Goal: Check status: Check status

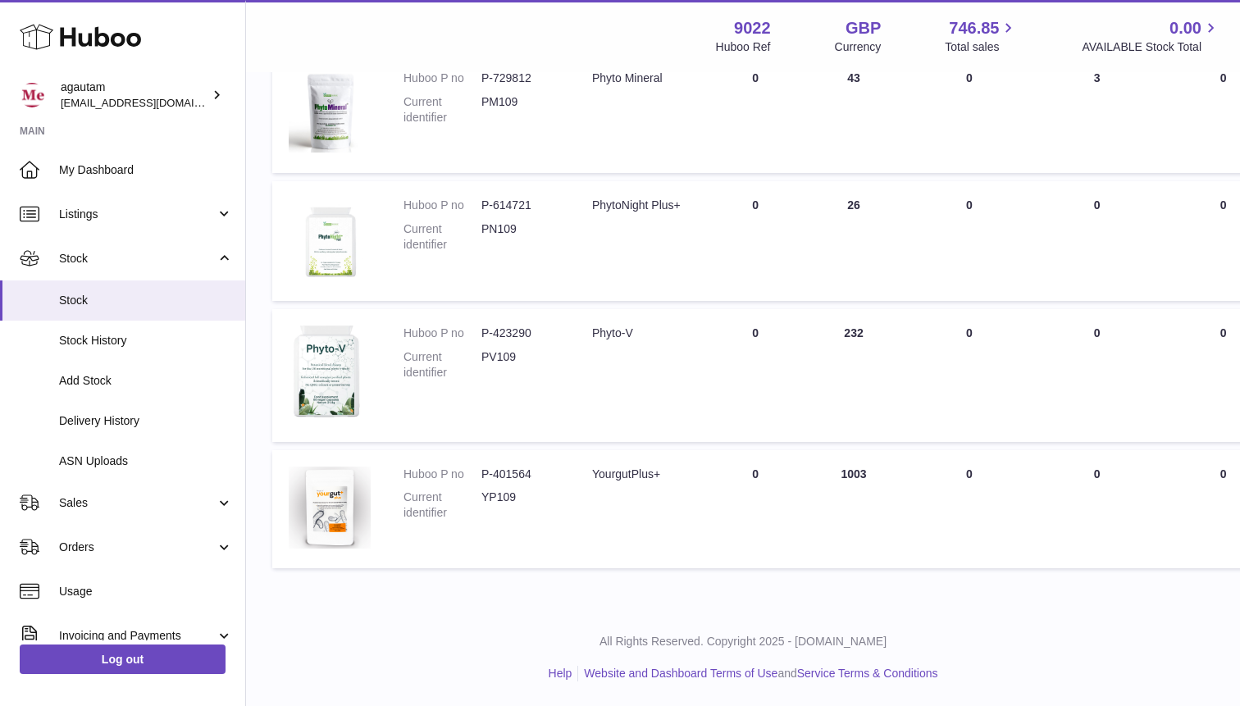
scroll to position [759, 0]
drag, startPoint x: 824, startPoint y: 479, endPoint x: 840, endPoint y: 476, distance: 16.6
click at [840, 476] on td "ON HAND Total 1003" at bounding box center [853, 509] width 98 height 119
drag, startPoint x: 823, startPoint y: 336, endPoint x: 842, endPoint y: 334, distance: 18.9
click at [842, 334] on td "ON HAND Total 232" at bounding box center [853, 375] width 98 height 132
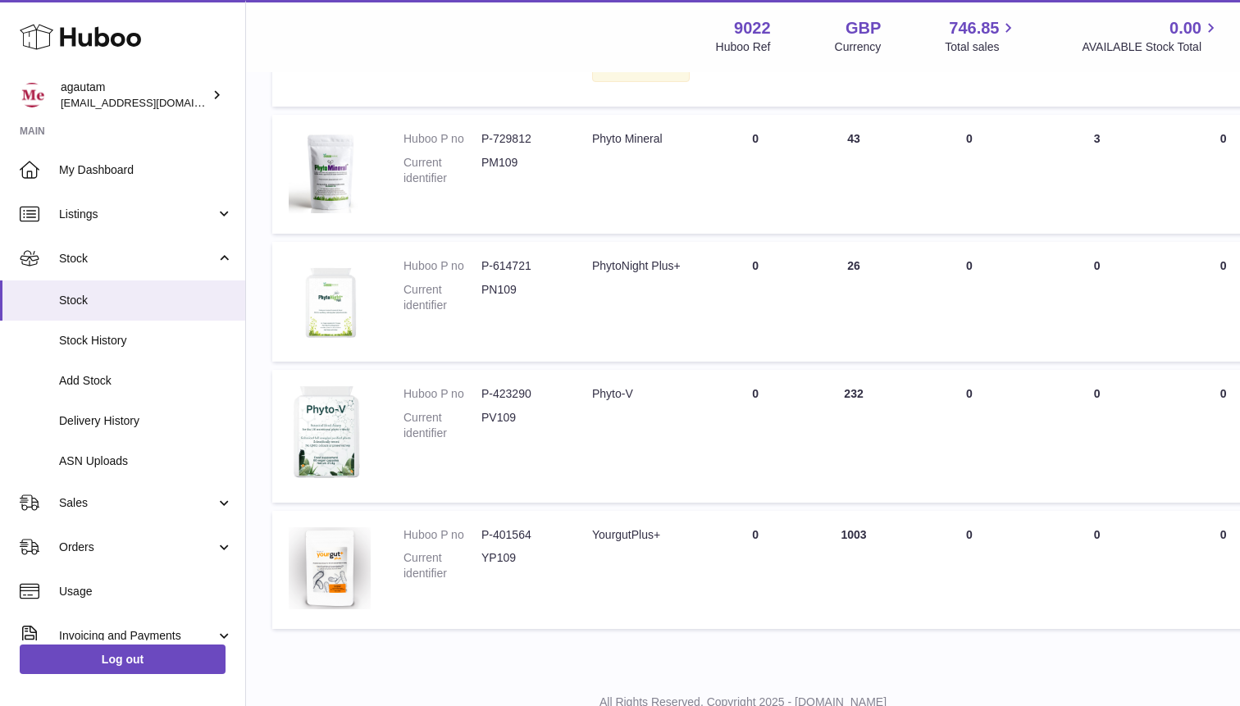
scroll to position [650, 0]
drag, startPoint x: 828, startPoint y: 320, endPoint x: 848, endPoint y: 316, distance: 20.9
click at [848, 316] on td "ON HAND Total 26" at bounding box center [853, 303] width 98 height 120
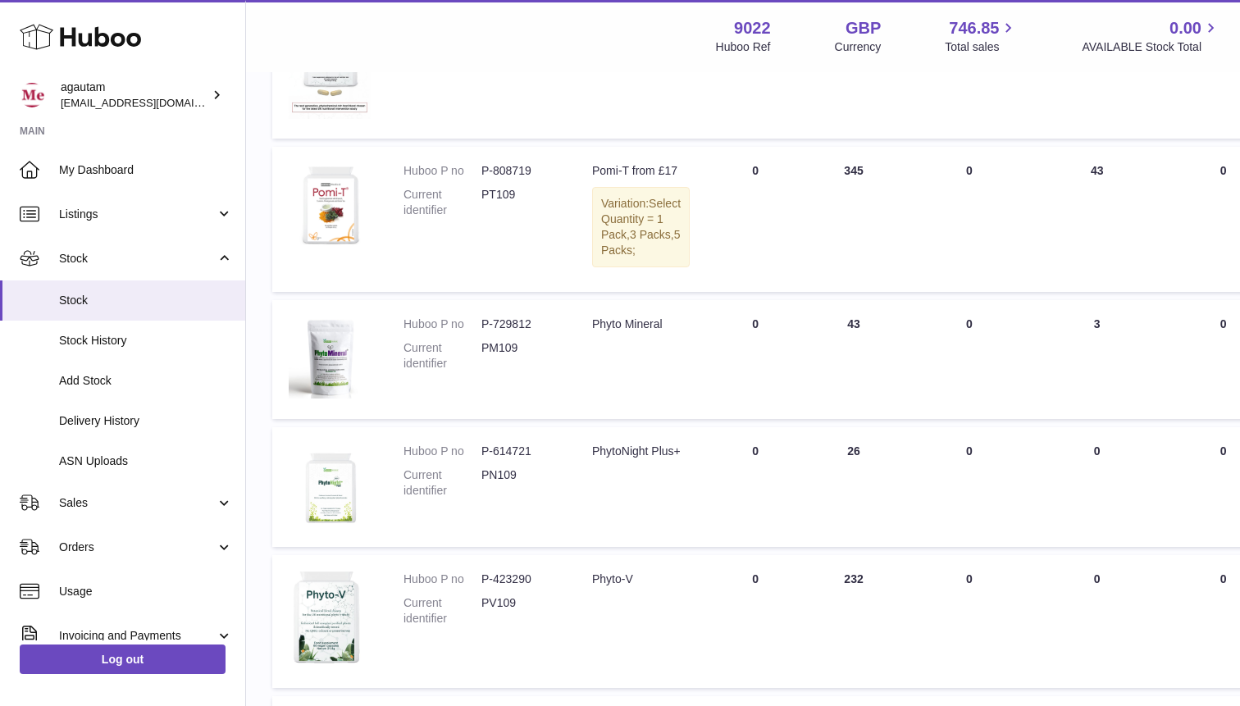
scroll to position [462, 0]
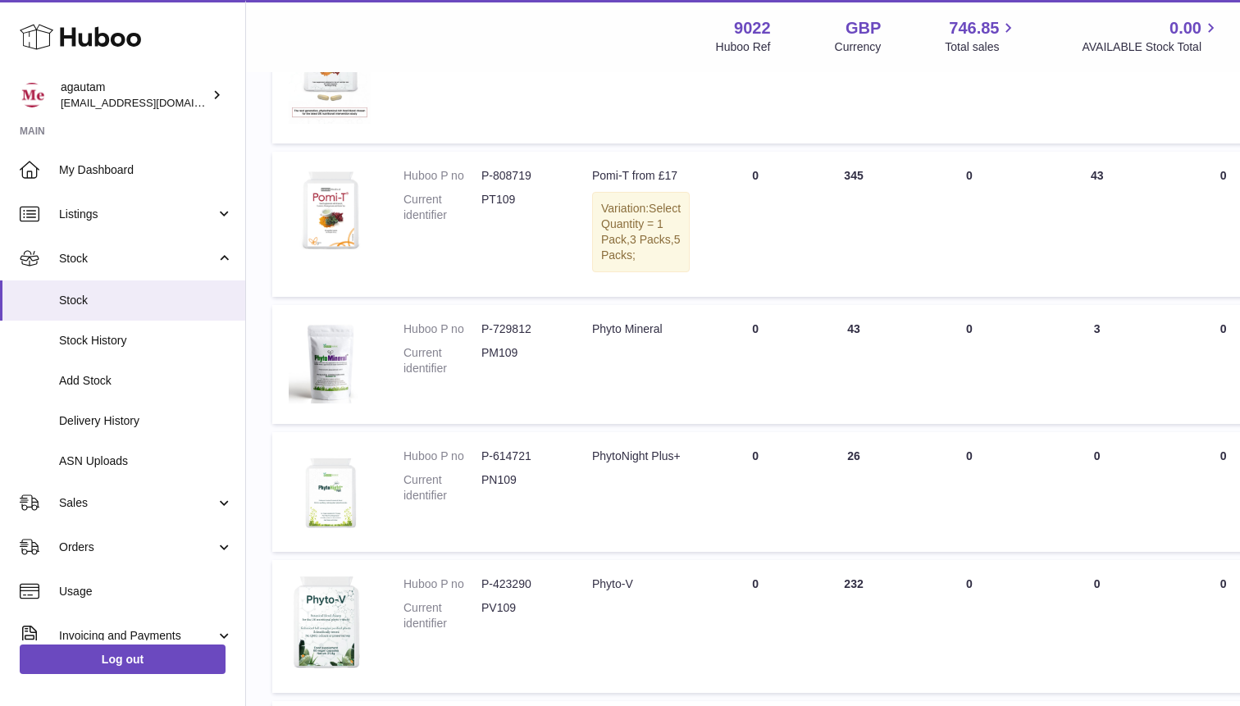
drag, startPoint x: 831, startPoint y: 365, endPoint x: 851, endPoint y: 371, distance: 20.7
click at [852, 365] on td "ON HAND Total 43" at bounding box center [853, 364] width 98 height 119
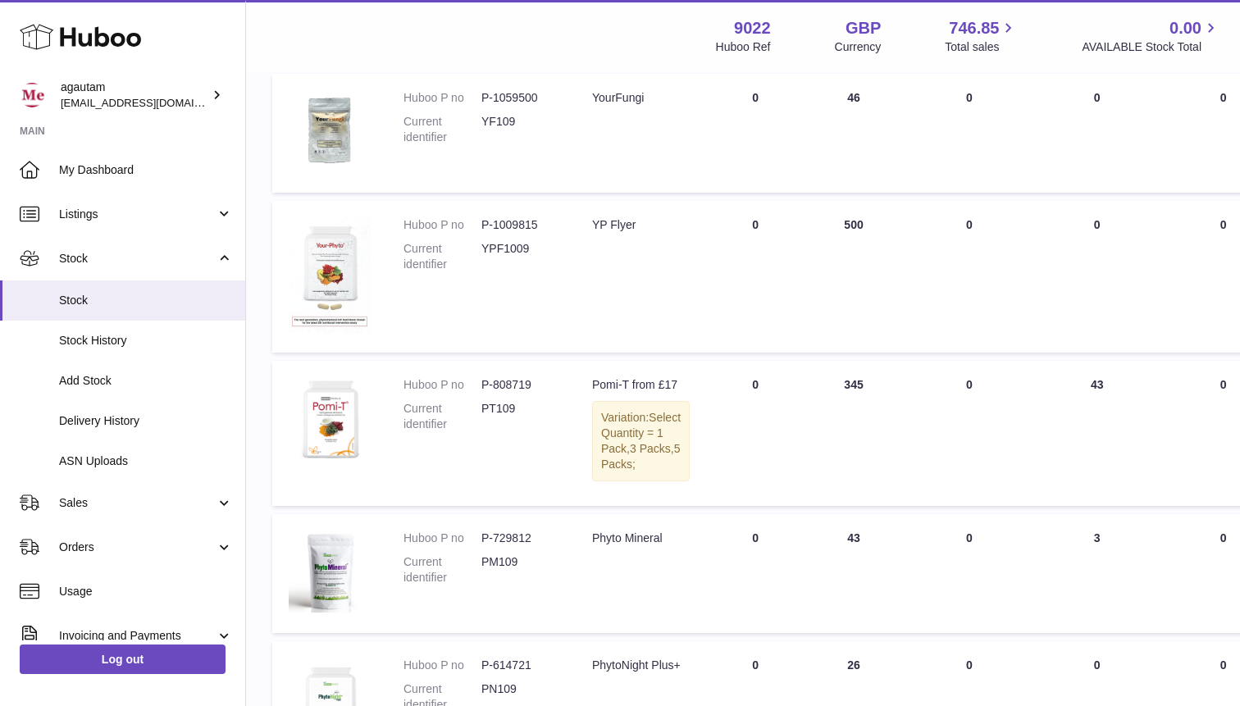
scroll to position [234, 0]
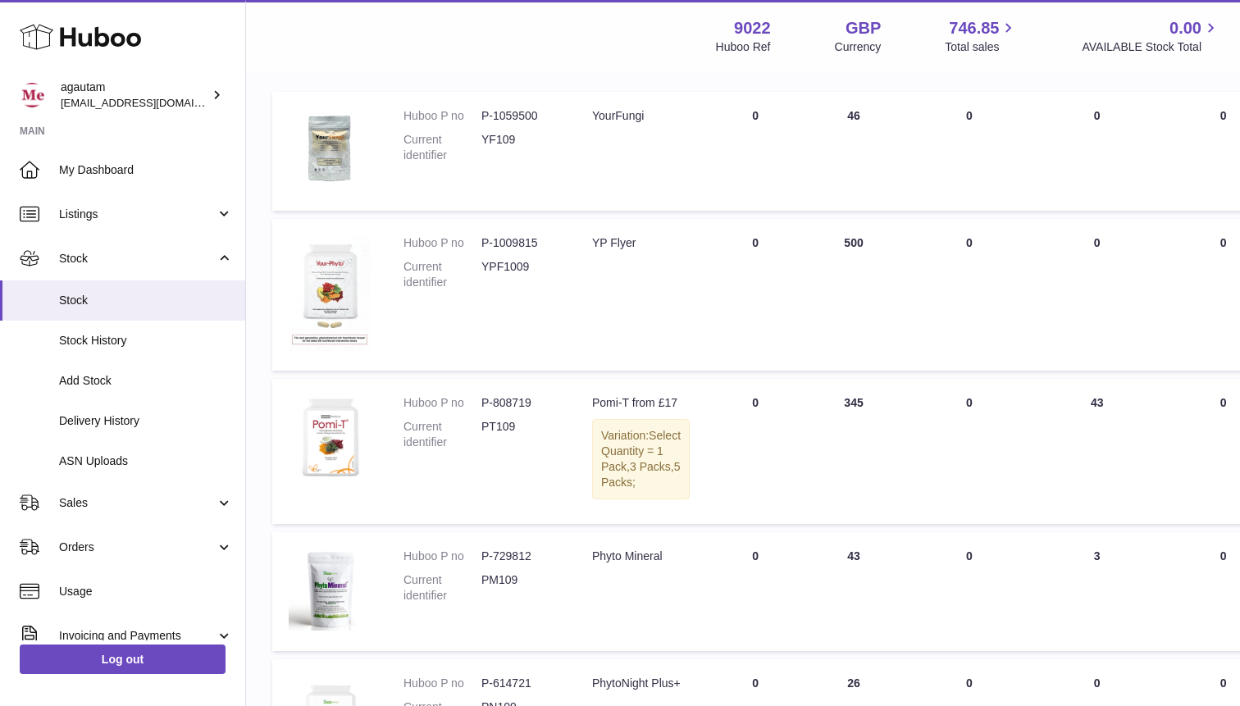
drag, startPoint x: 818, startPoint y: 398, endPoint x: 853, endPoint y: 400, distance: 34.5
click at [853, 400] on td "ON HAND Total 345" at bounding box center [853, 451] width 98 height 144
drag, startPoint x: 824, startPoint y: 246, endPoint x: 842, endPoint y: 245, distance: 18.1
click at [842, 245] on td "ON HAND Total 500" at bounding box center [853, 295] width 98 height 152
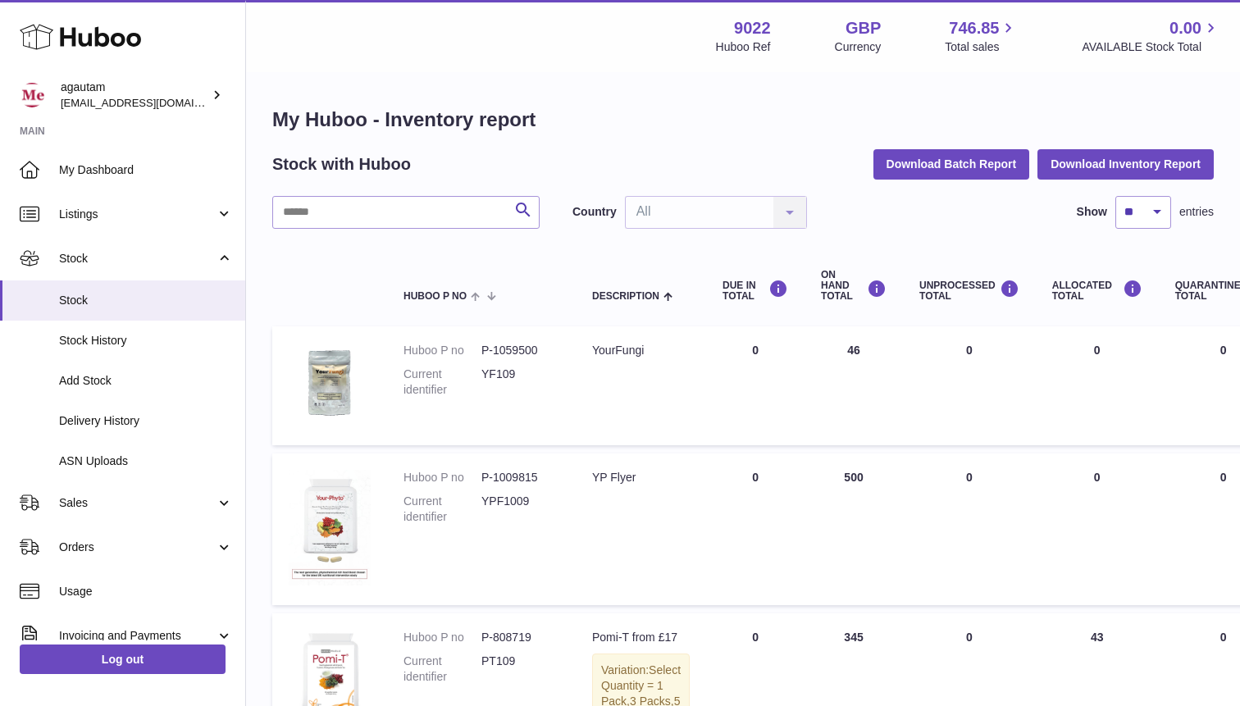
scroll to position [759, 0]
